Goal: Check status: Check status

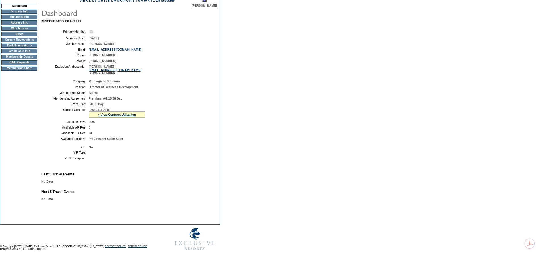
scroll to position [28, 0]
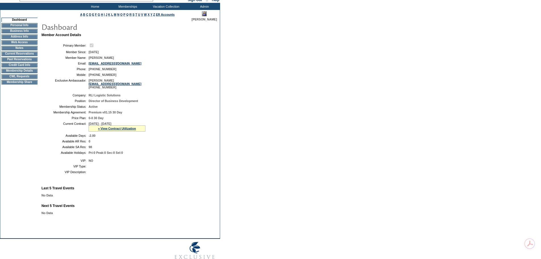
click at [26, 56] on td "Current Reservations" at bounding box center [19, 53] width 36 height 5
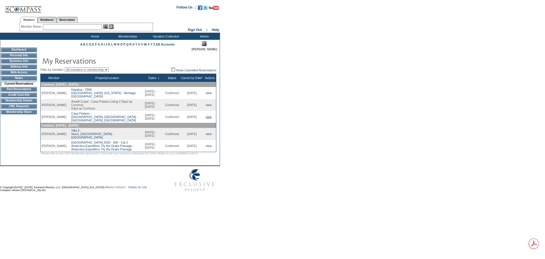
click at [210, 118] on link "view" at bounding box center [209, 116] width 6 height 3
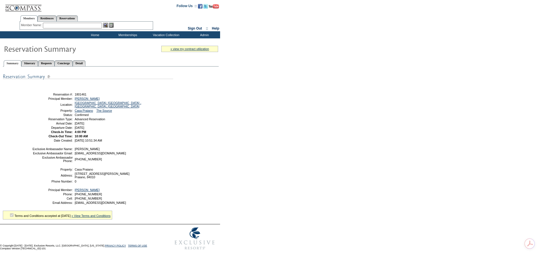
scroll to position [12, 0]
click at [86, 60] on link "Detail" at bounding box center [79, 63] width 13 height 6
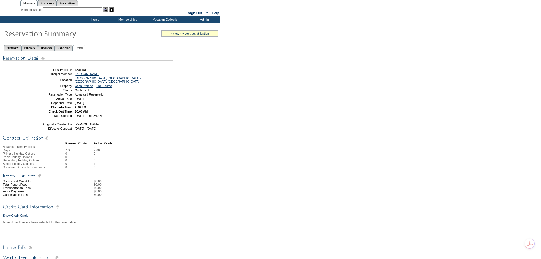
scroll to position [3, 0]
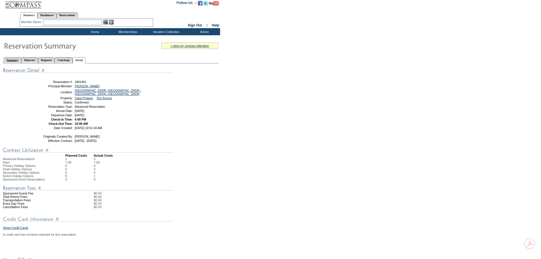
click at [17, 59] on link "Summary" at bounding box center [13, 60] width 18 height 6
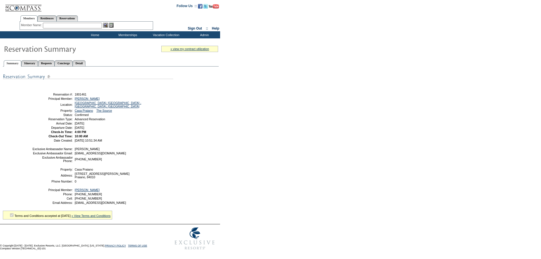
scroll to position [3, 0]
